Goal: Task Accomplishment & Management: Use online tool/utility

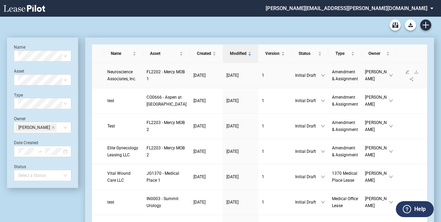
click at [127, 76] on span "Neuroscience Associates, Inc." at bounding box center [121, 75] width 29 height 12
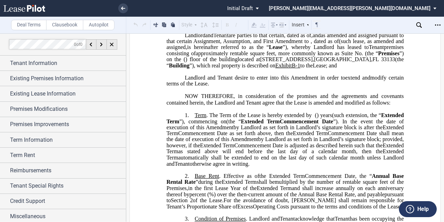
scroll to position [104, 0]
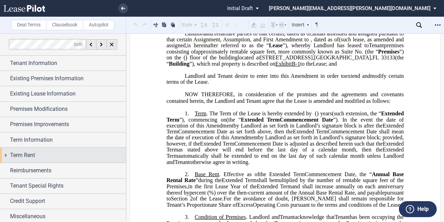
click at [28, 155] on span "Term Rent" at bounding box center [22, 155] width 25 height 8
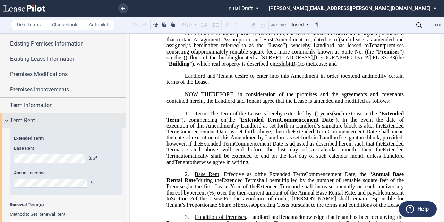
click at [40, 119] on div "Term Rent" at bounding box center [68, 120] width 116 height 8
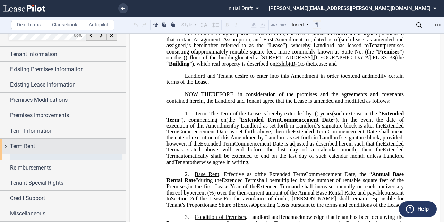
scroll to position [1, 0]
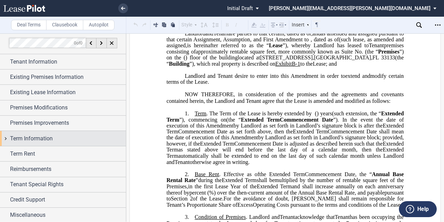
click at [41, 136] on span "Term Information" at bounding box center [31, 138] width 43 height 8
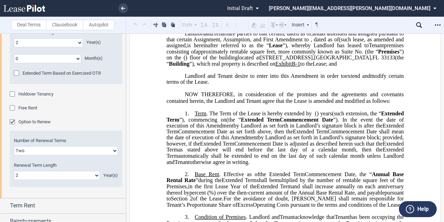
scroll to position [174, 0]
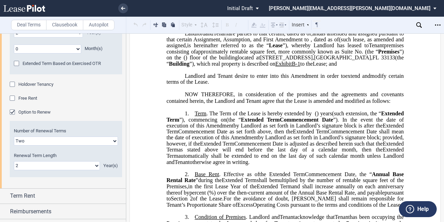
click at [34, 98] on span "Free Rent" at bounding box center [27, 97] width 19 height 5
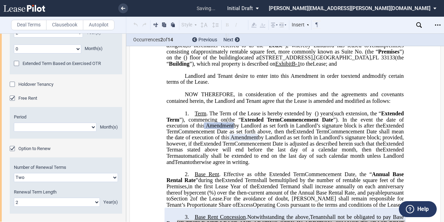
click at [58, 129] on select "1 2 3 4 5 6 7 8 9 10 11" at bounding box center [55, 126] width 83 height 9
select select "number:1"
click at [14, 122] on select "1 2 3 4 5 6 7 8 9 10 11" at bounding box center [55, 126] width 83 height 9
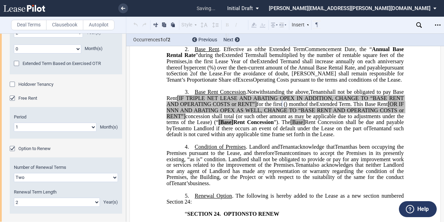
scroll to position [239, 0]
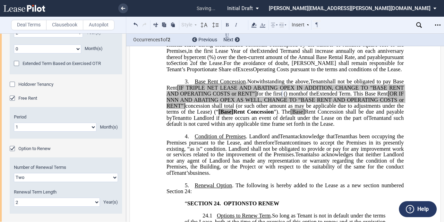
click at [250, 127] on span "and such default is not cured within any applicable time frame set forth in the…" at bounding box center [286, 121] width 239 height 12
click at [247, 127] on span "and such default is not cured within any applicable time frame set forth in the…" at bounding box center [286, 121] width 239 height 12
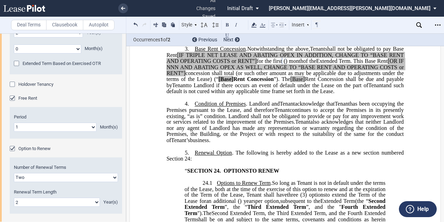
scroll to position [274, 0]
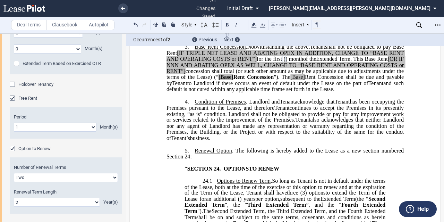
click at [372, 92] on span "and such default is not cured within any applicable time frame set forth in the…" at bounding box center [286, 86] width 239 height 12
drag, startPoint x: 391, startPoint y: 102, endPoint x: 194, endPoint y: 59, distance: 201.1
click at [194, 59] on p "3. Base Rent Concession . Notwithstanding the above, Assignee Tenant shall not …" at bounding box center [285, 68] width 237 height 49
